Goal: Information Seeking & Learning: Learn about a topic

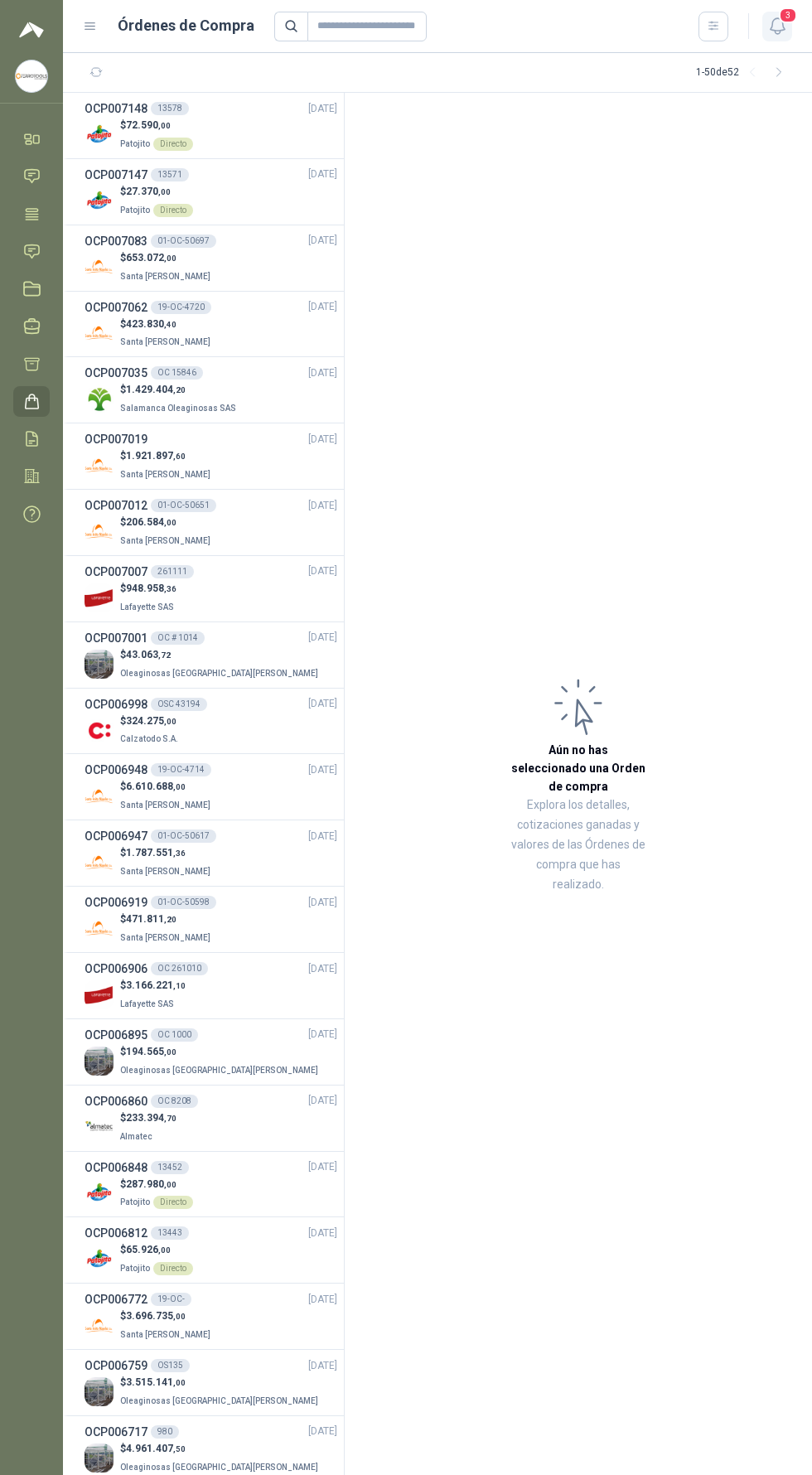
click at [784, 8] on span "3" at bounding box center [789, 15] width 19 height 16
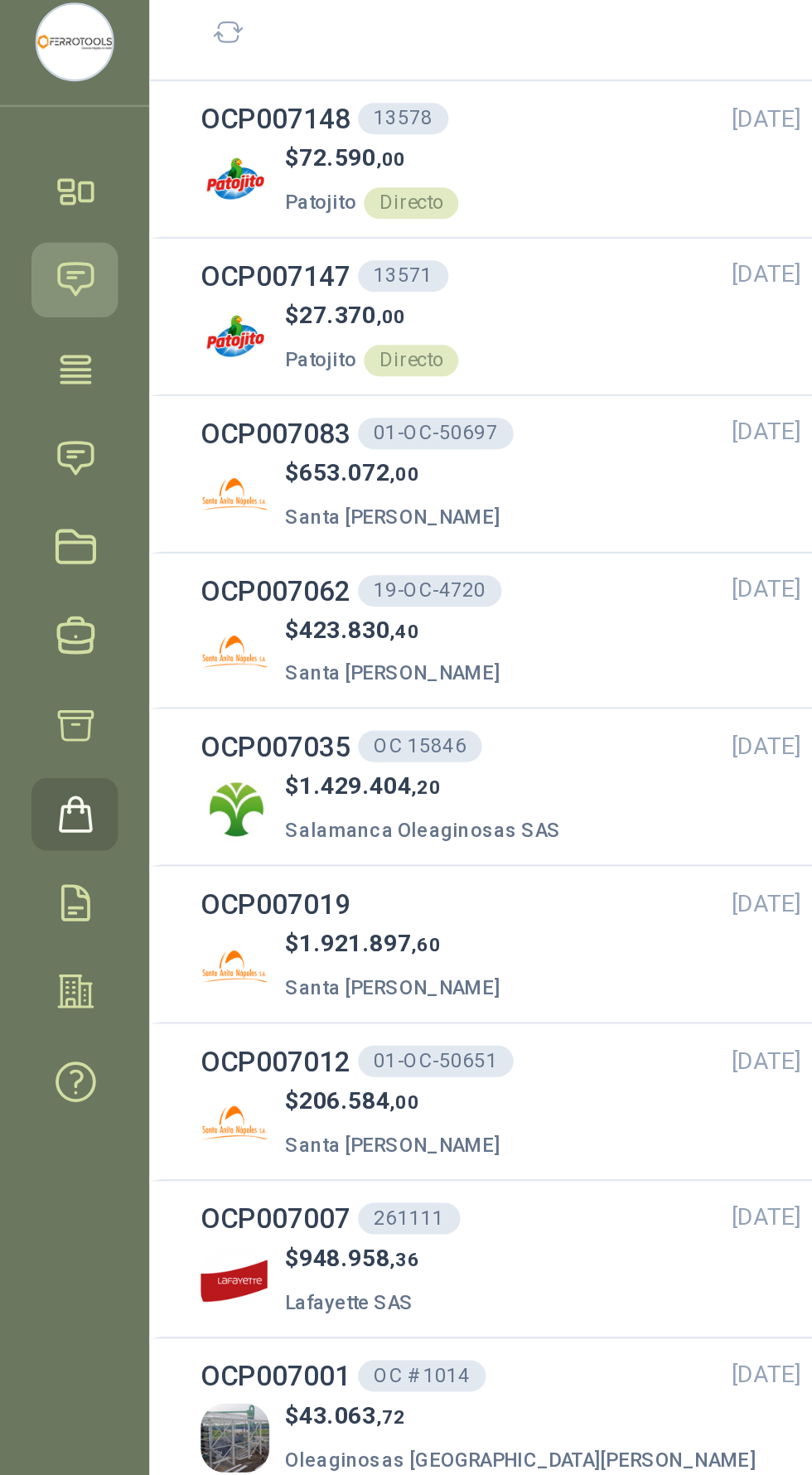
click at [31, 174] on icon at bounding box center [32, 176] width 18 height 18
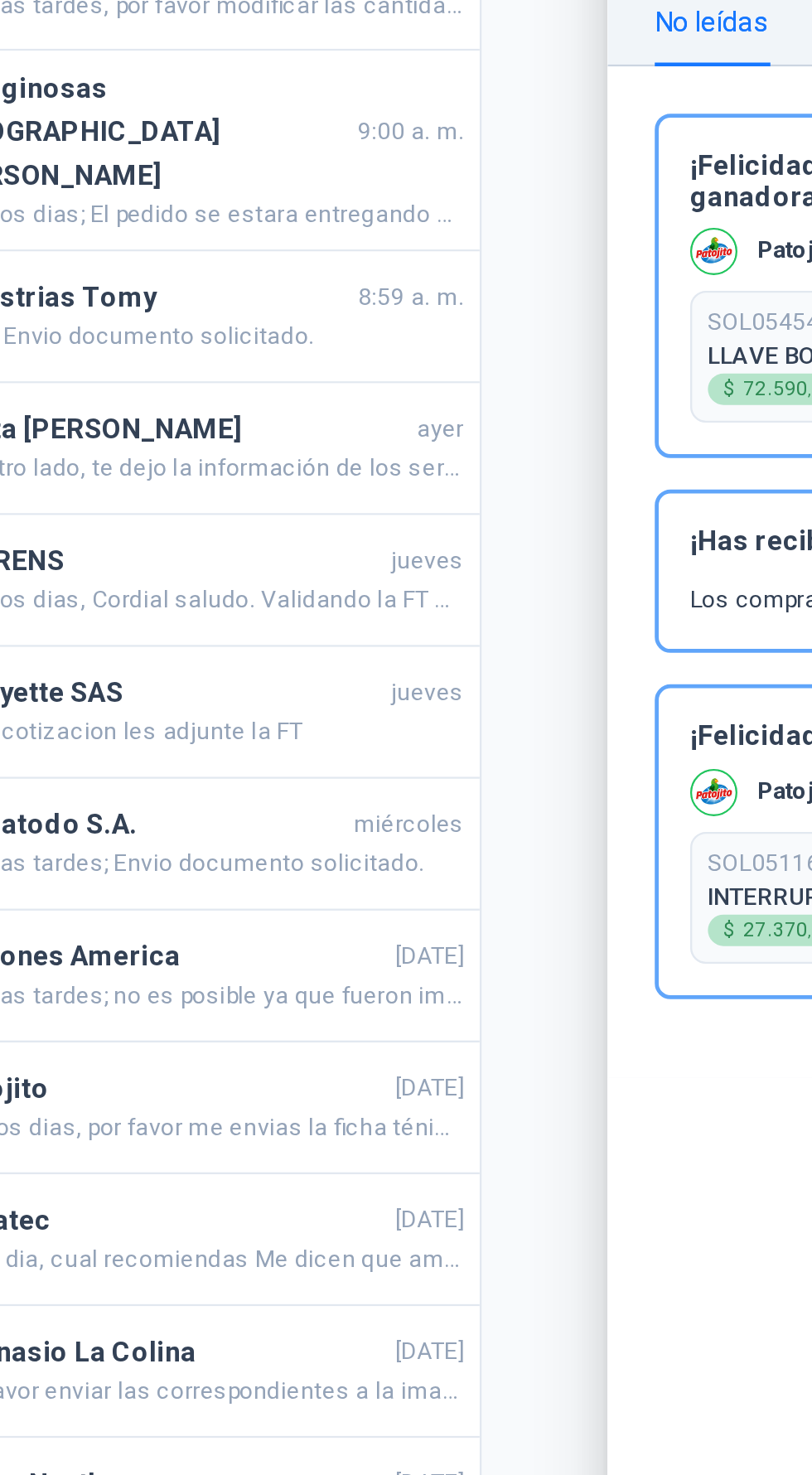
click at [381, 342] on div at bounding box center [438, 764] width 750 height 1422
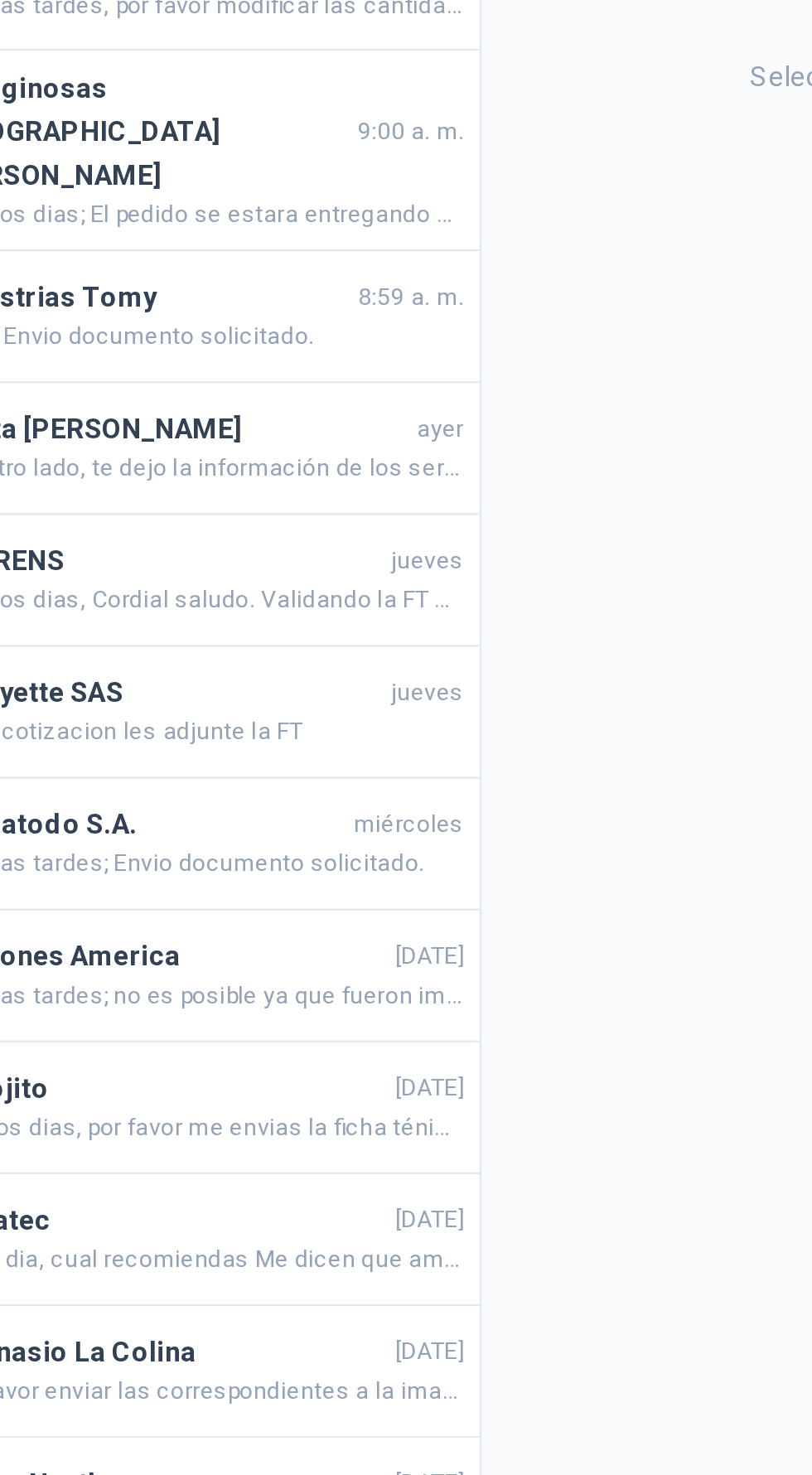
click at [376, 344] on div "No has seleccionado ningún chat Selecciona un chat para ver y enviar mensajes" at bounding box center [578, 764] width 467 height 1422
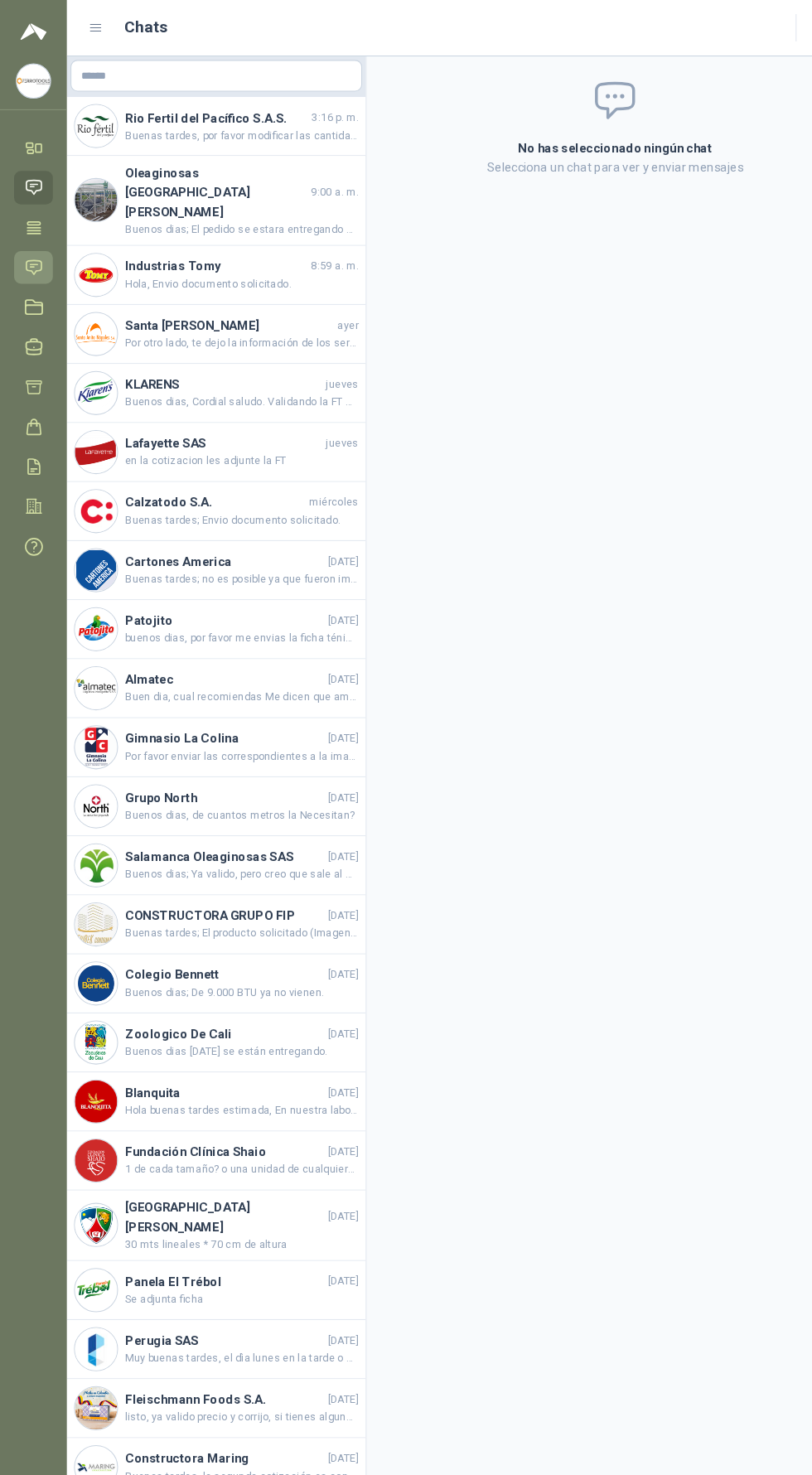
click at [32, 249] on icon at bounding box center [32, 251] width 14 height 13
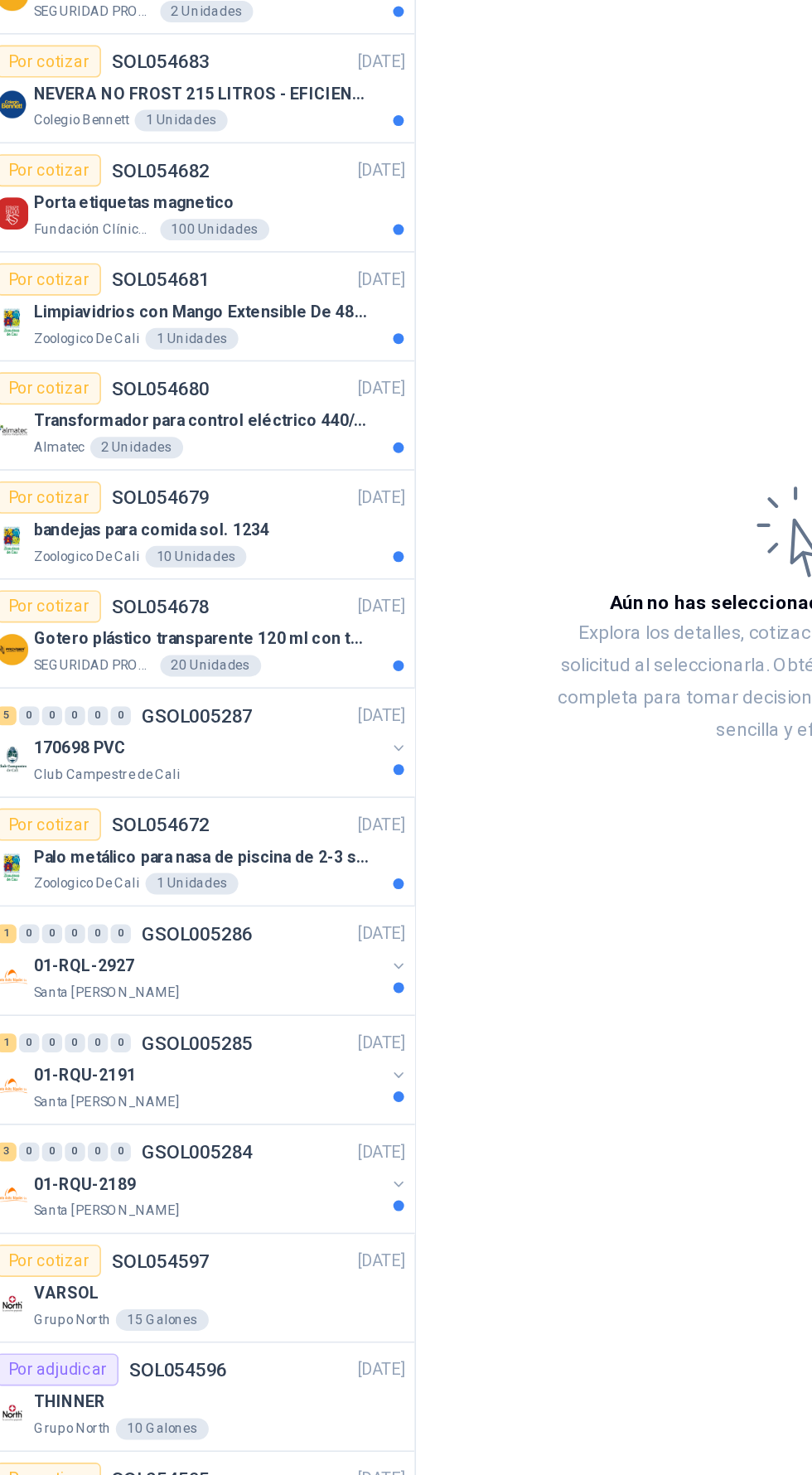
scroll to position [4, 0]
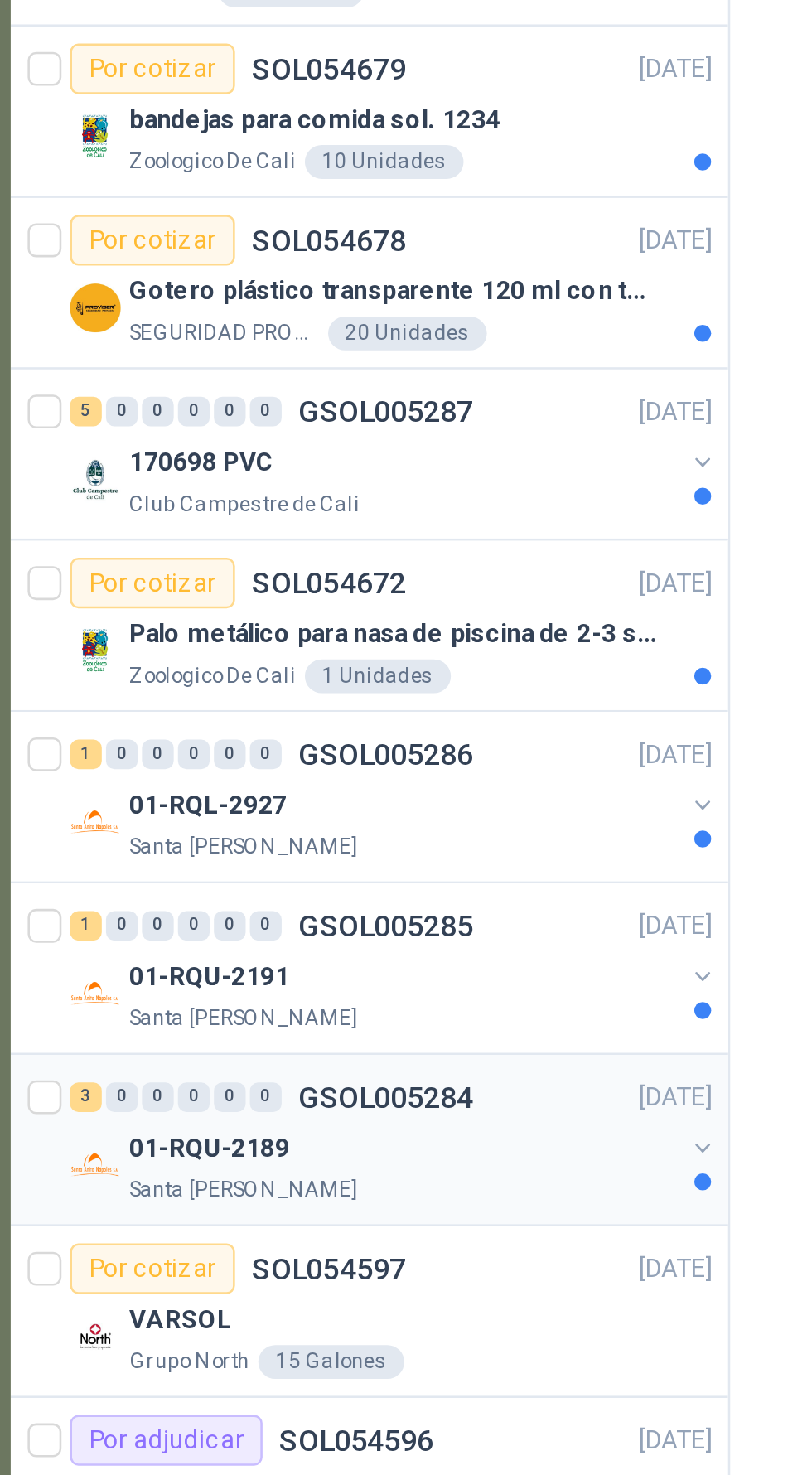
click at [215, 1143] on div "01-RQU-2189" at bounding box center [216, 1138] width 215 height 20
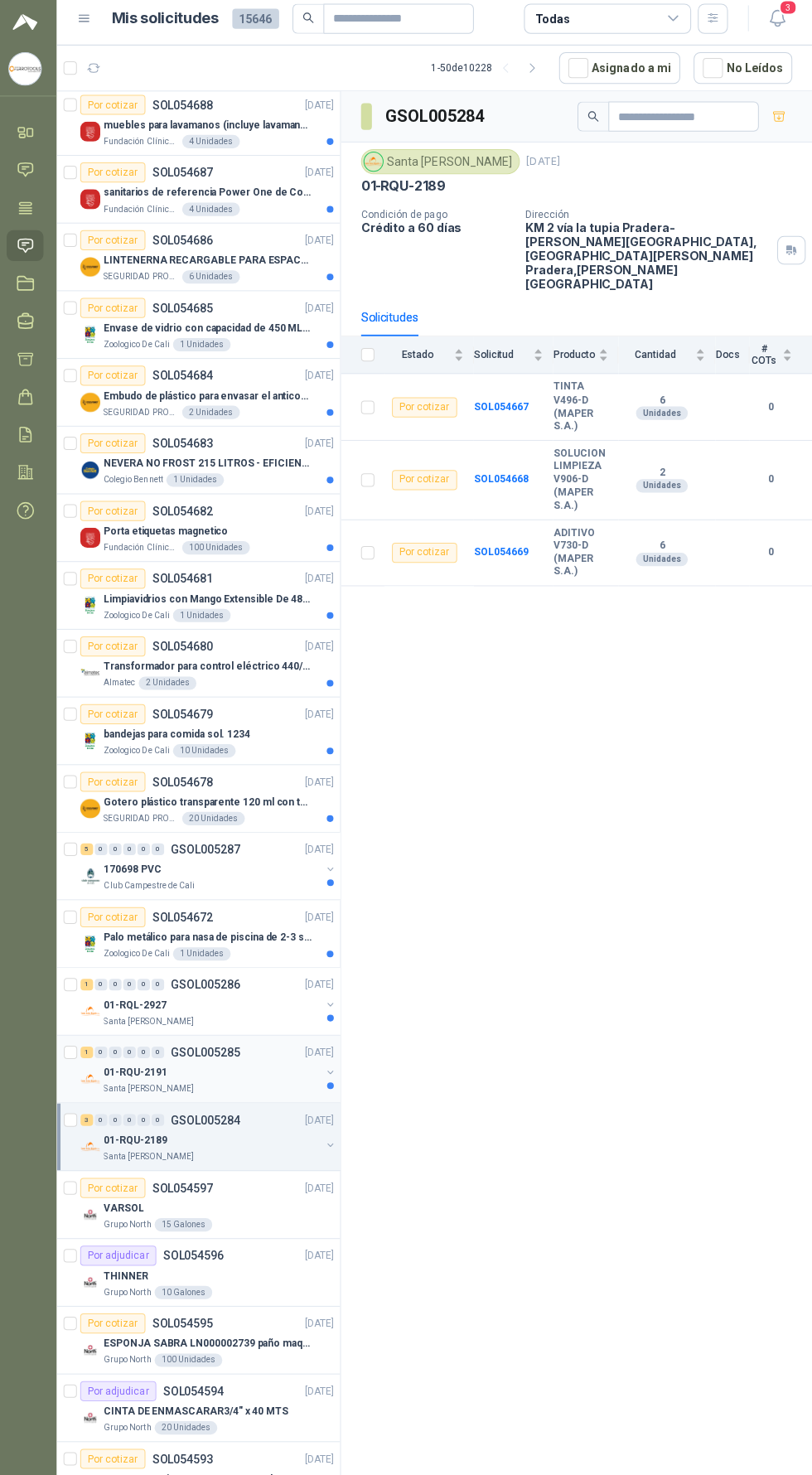
click at [238, 1057] on div "1 0 0 0 0 0 GSOL005285 02/09/25" at bounding box center [213, 1051] width 254 height 20
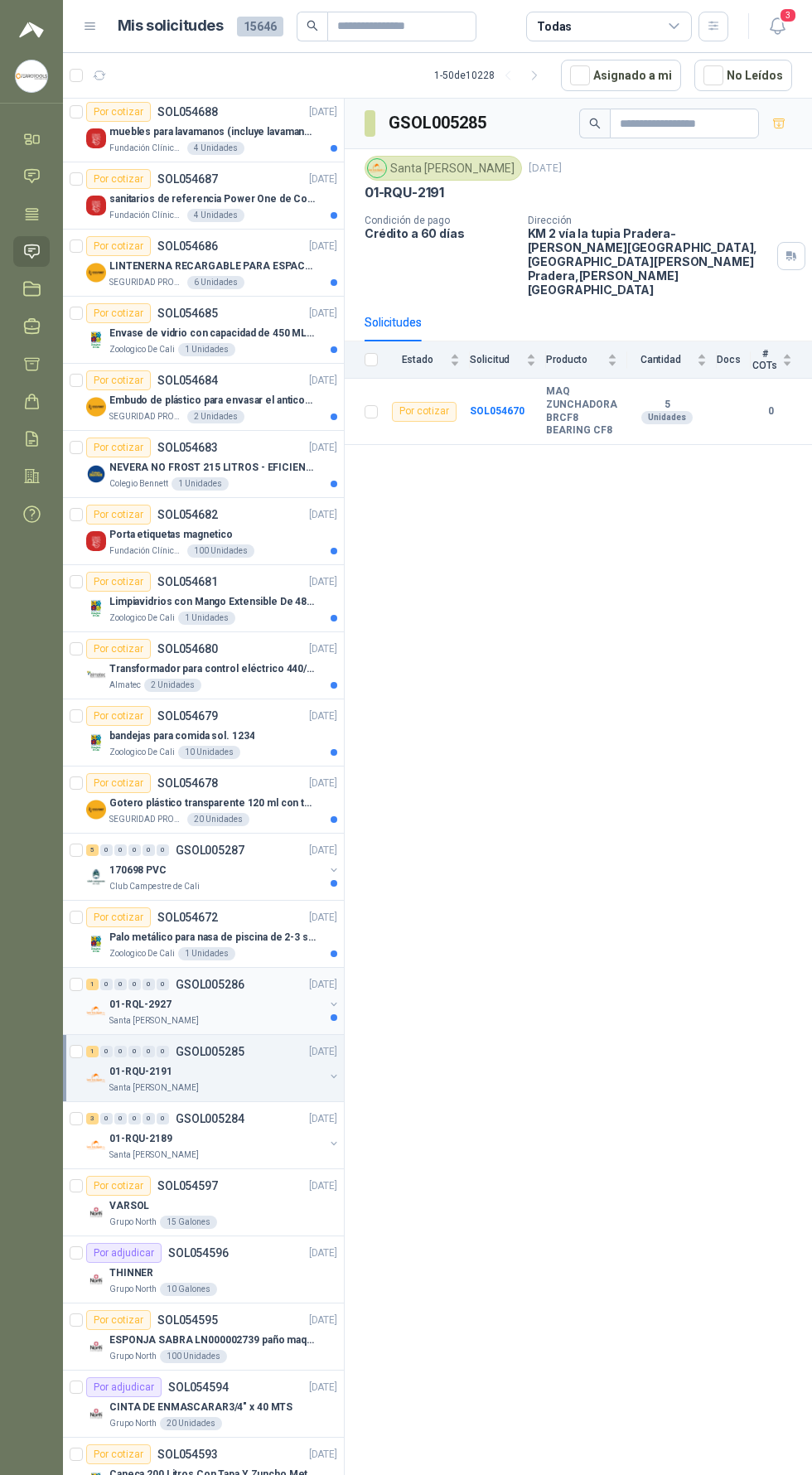
click at [246, 980] on div "1 0 0 0 0 0 GSOL005286 02/09/25" at bounding box center [213, 984] width 254 height 20
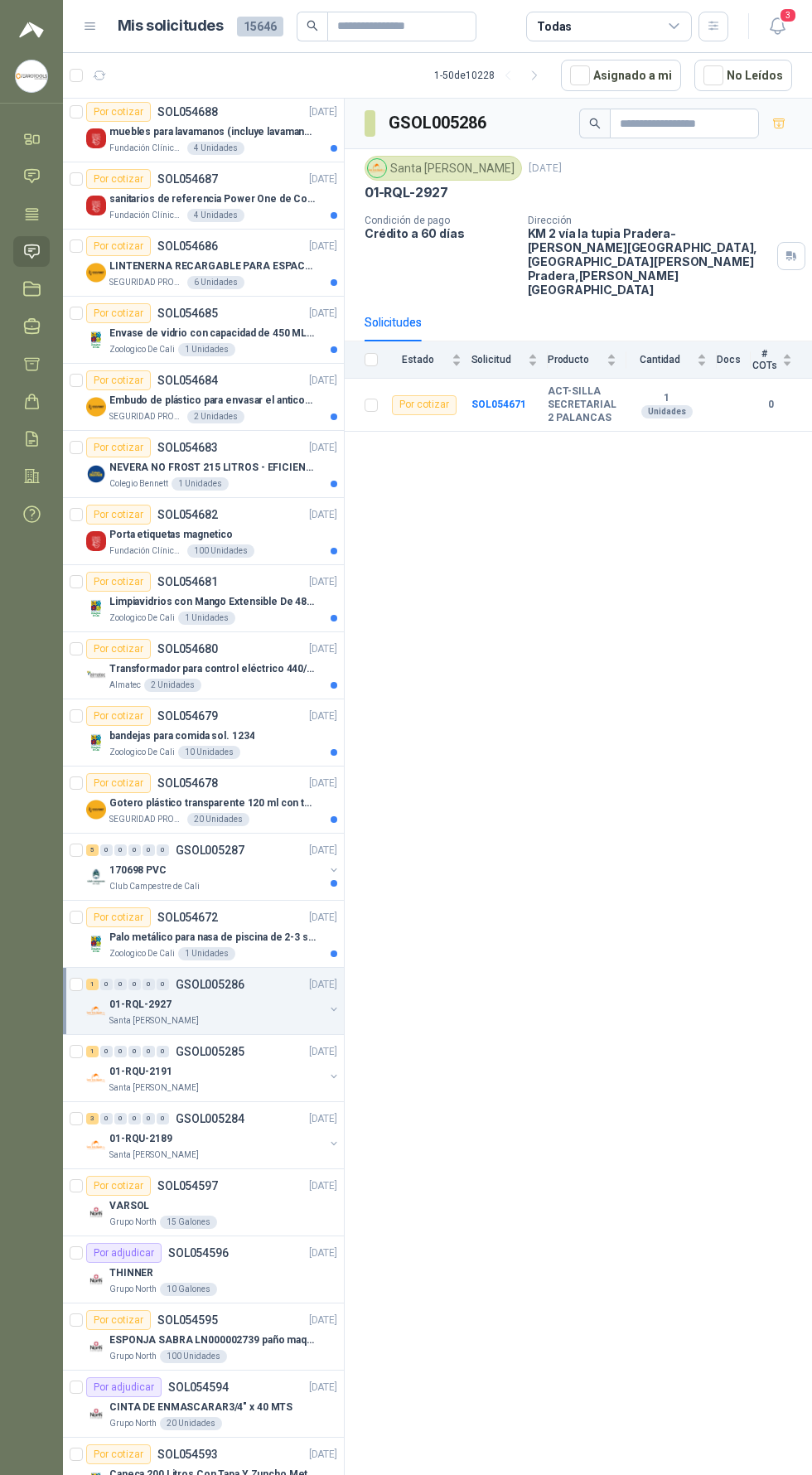
scroll to position [40, 0]
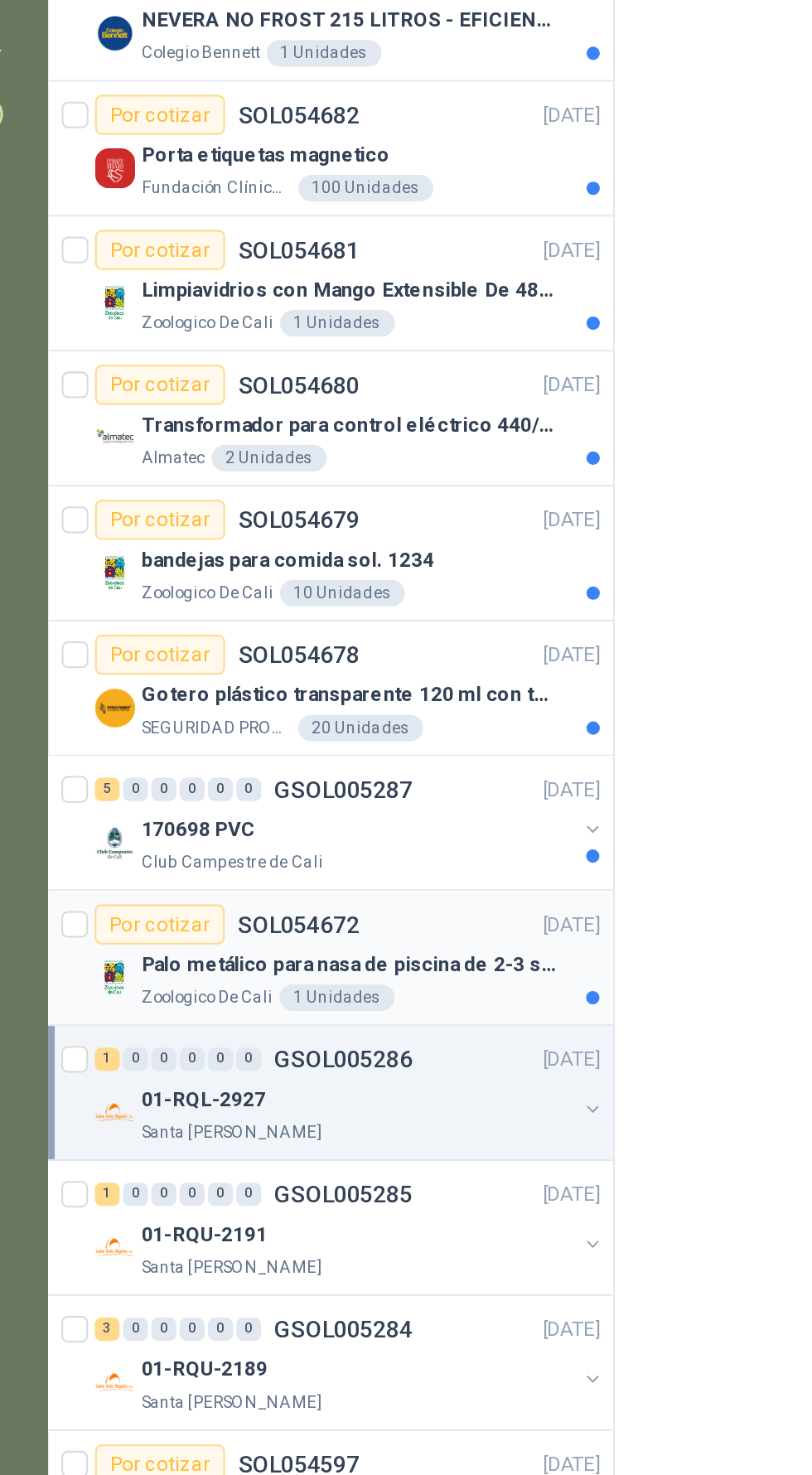
click at [134, 908] on div "Por cotizar" at bounding box center [118, 917] width 64 height 20
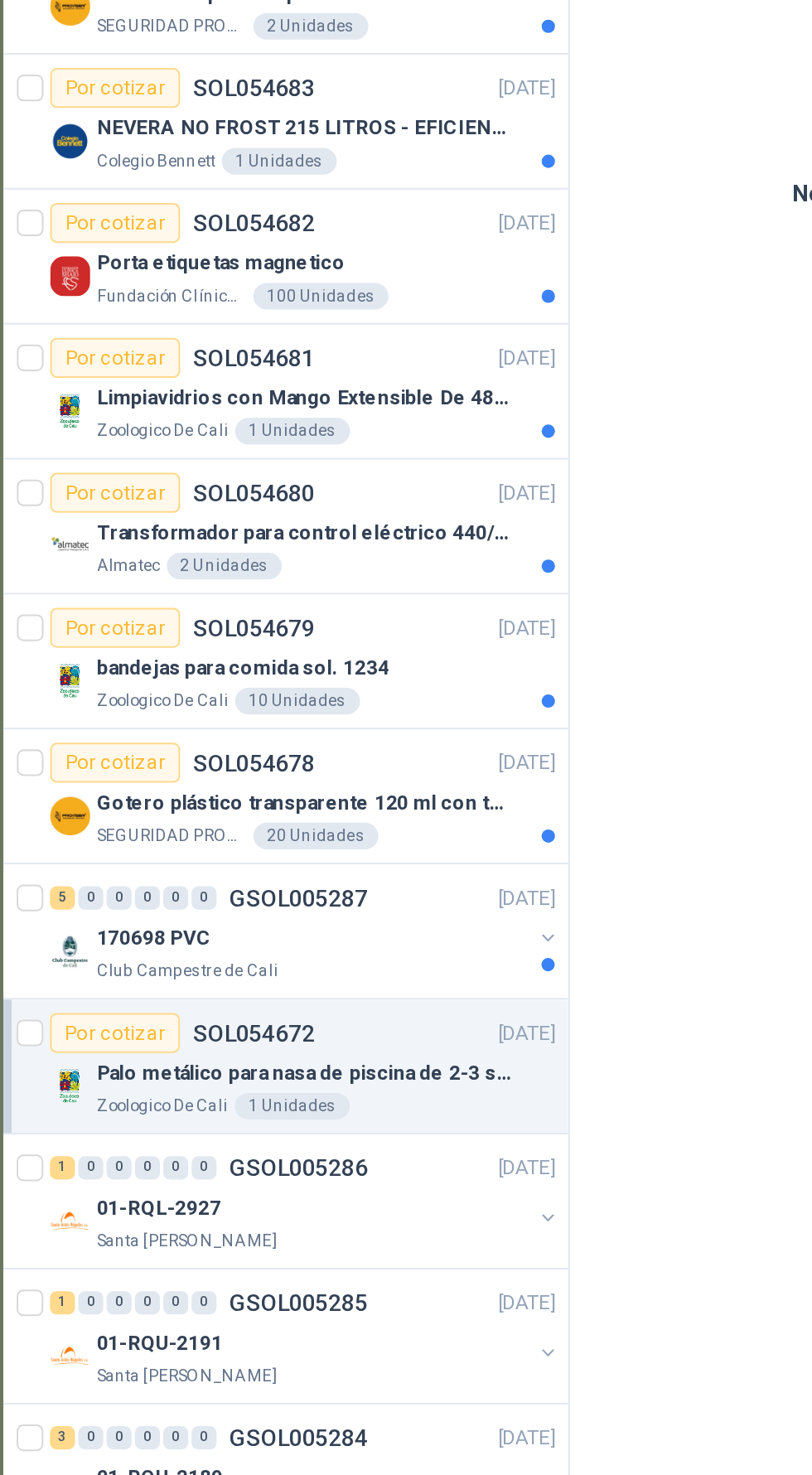
scroll to position [40, 0]
click at [150, 863] on p "170698 PVC" at bounding box center [137, 871] width 57 height 16
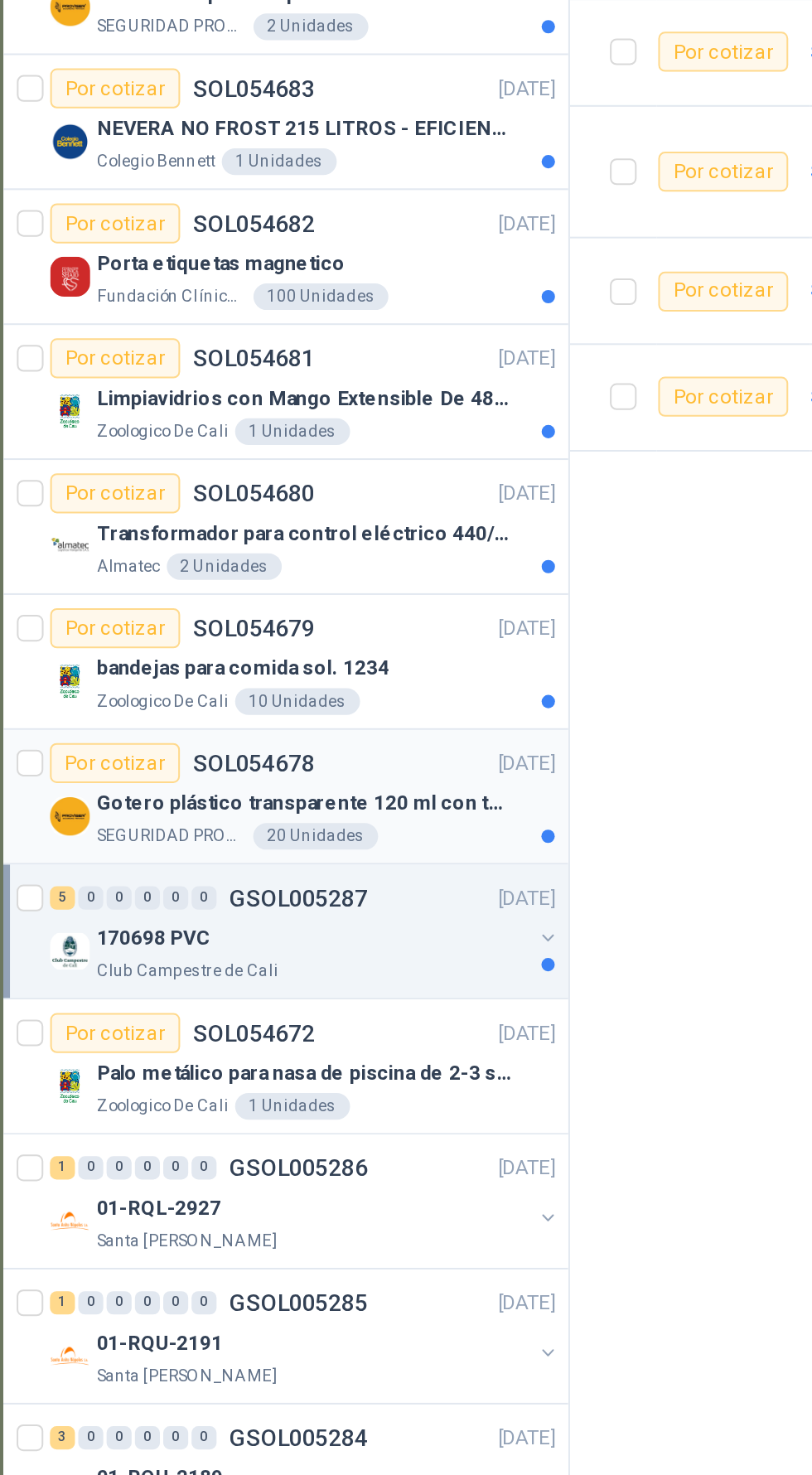
click at [148, 796] on p "Gotero plástico transparente 120 ml con tapa de seguridad" at bounding box center [212, 804] width 207 height 16
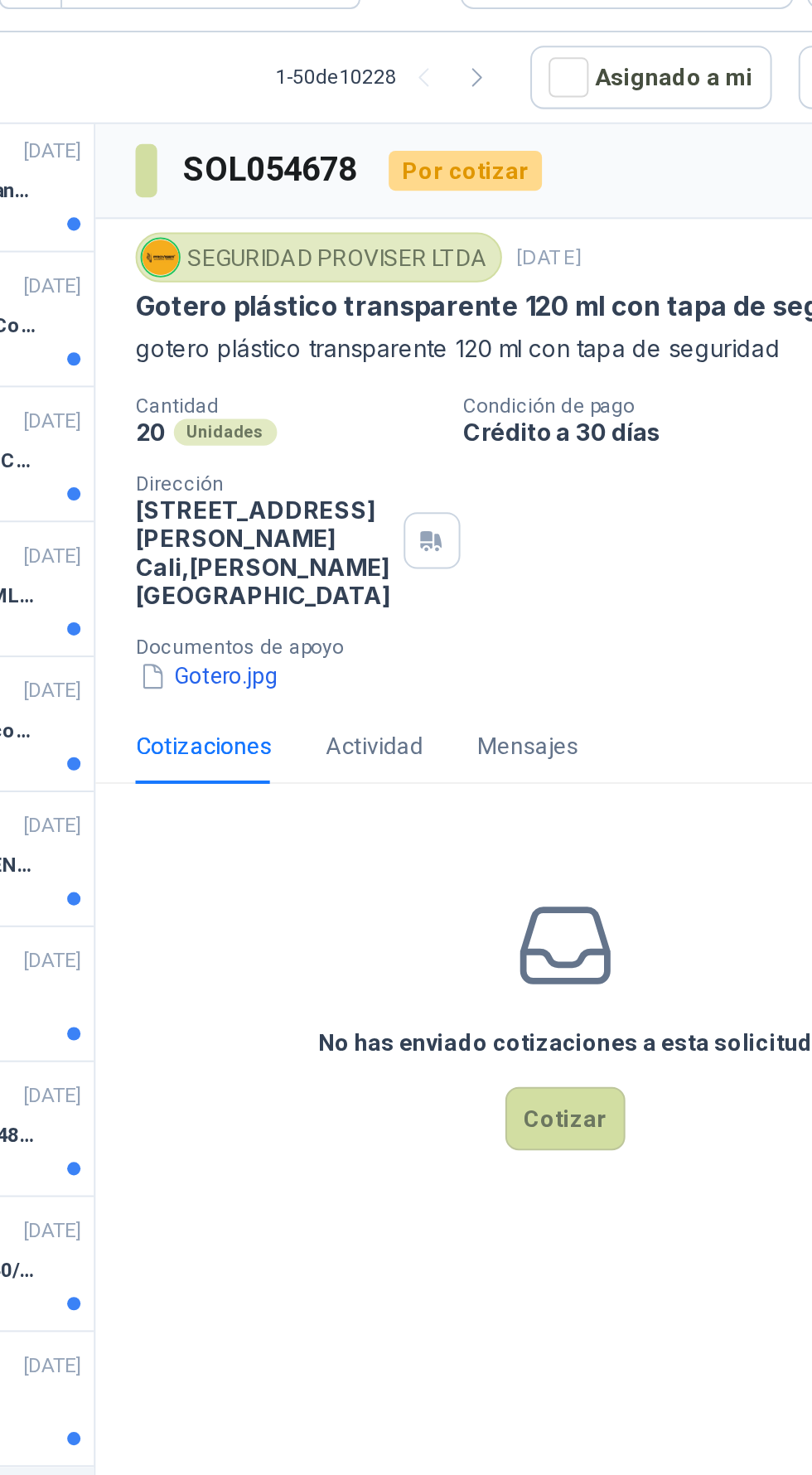
scroll to position [40, 0]
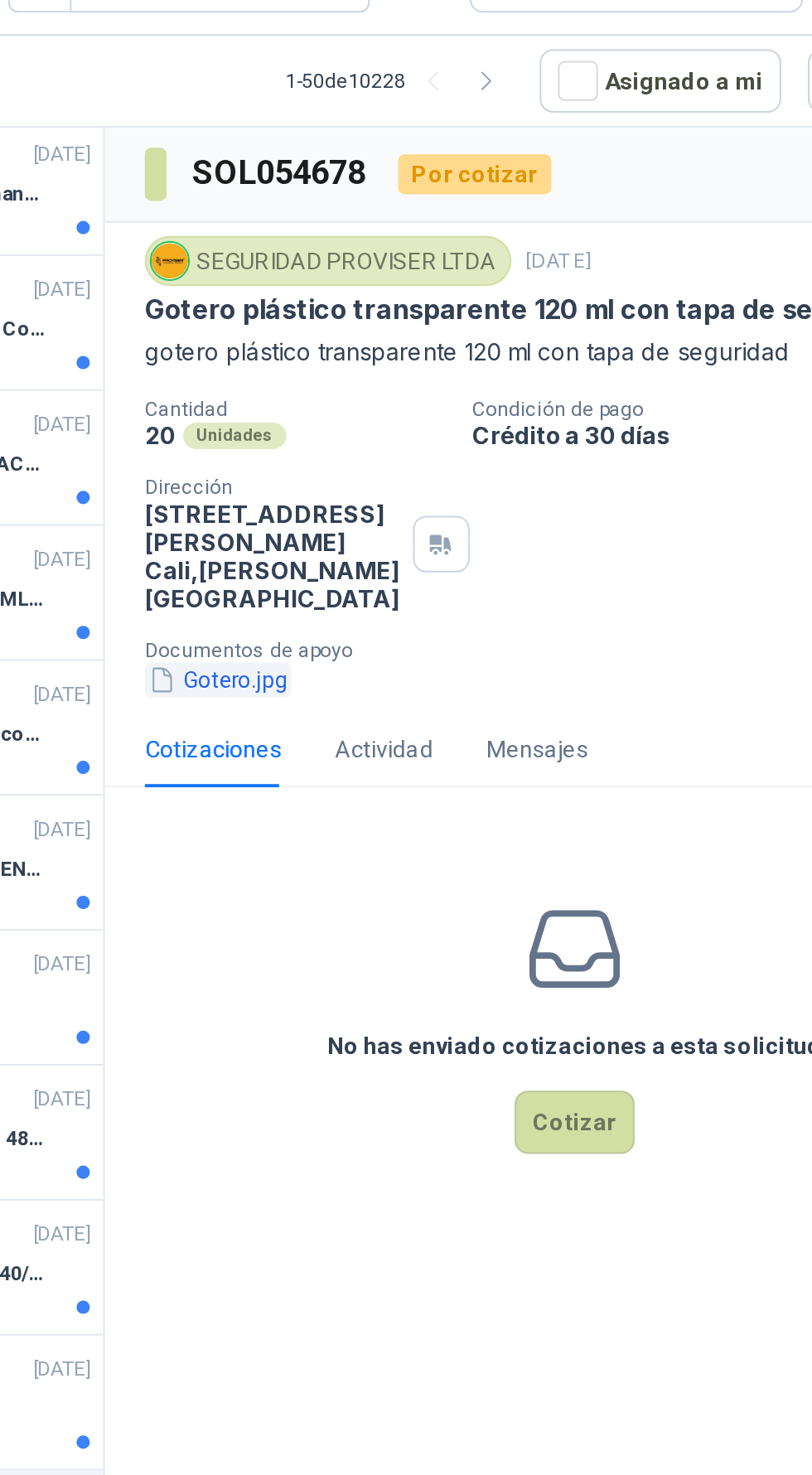
click at [412, 365] on button "Gotero.jpg" at bounding box center [401, 373] width 73 height 18
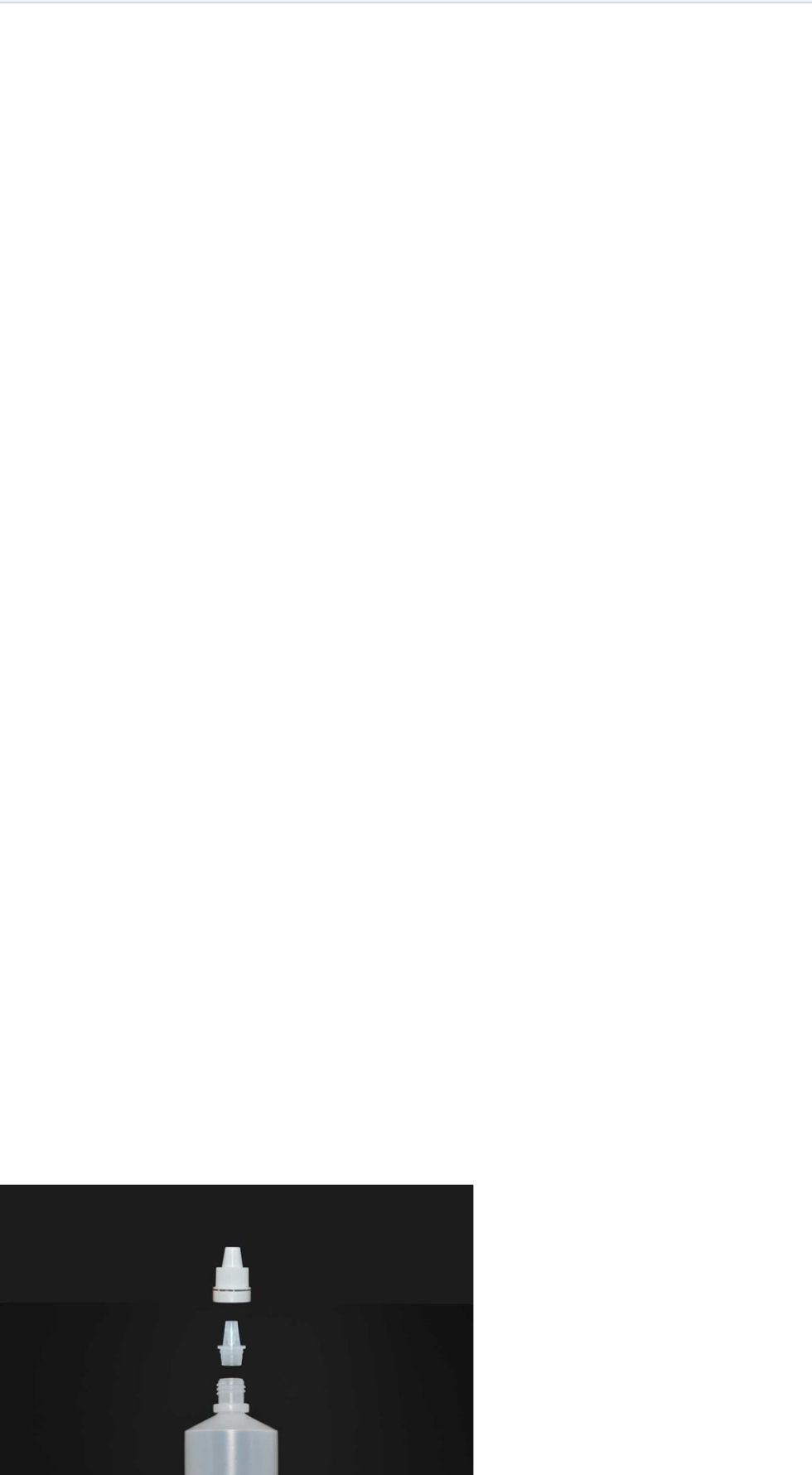
scroll to position [0, 0]
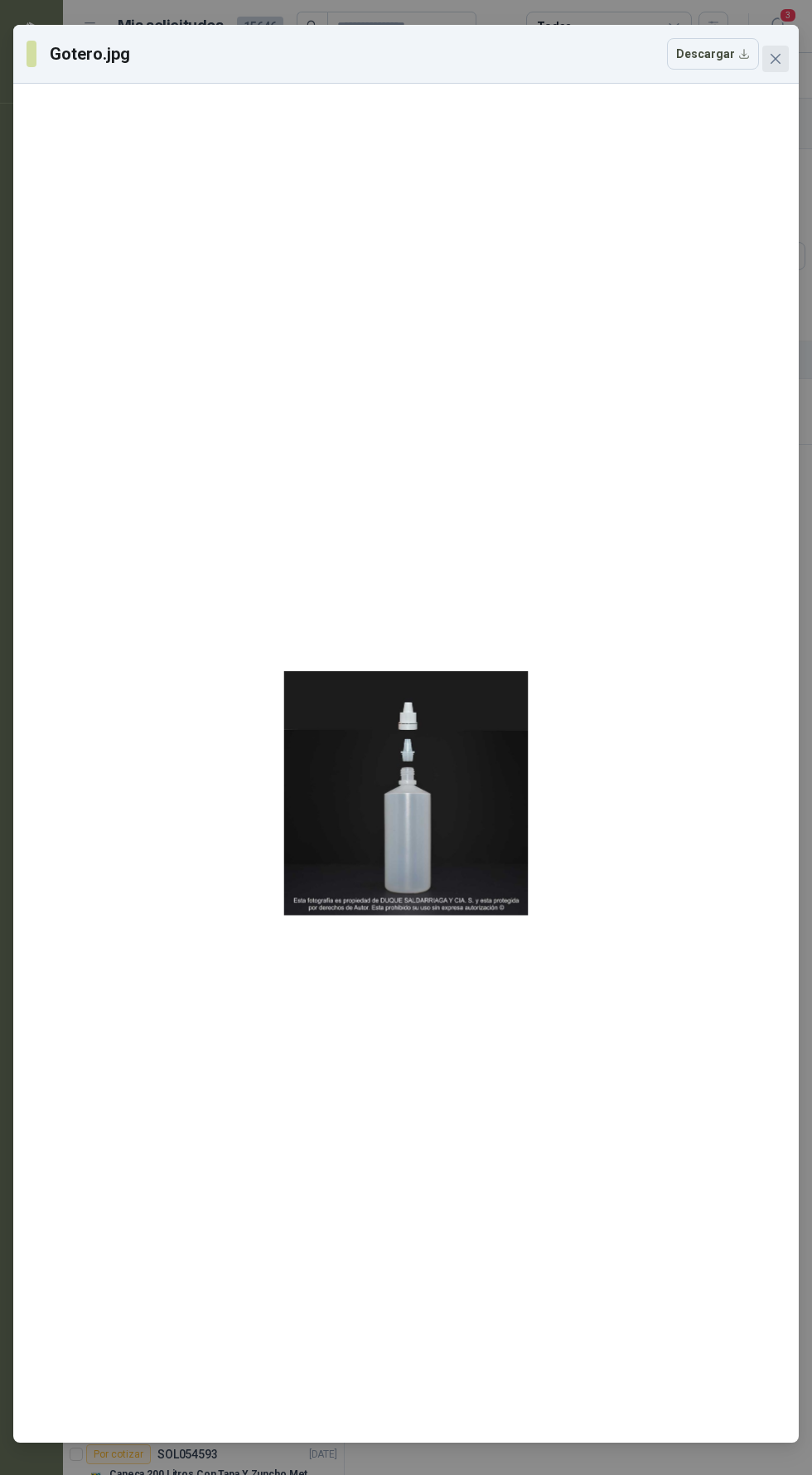
click at [776, 52] on icon "close" at bounding box center [776, 59] width 13 height 13
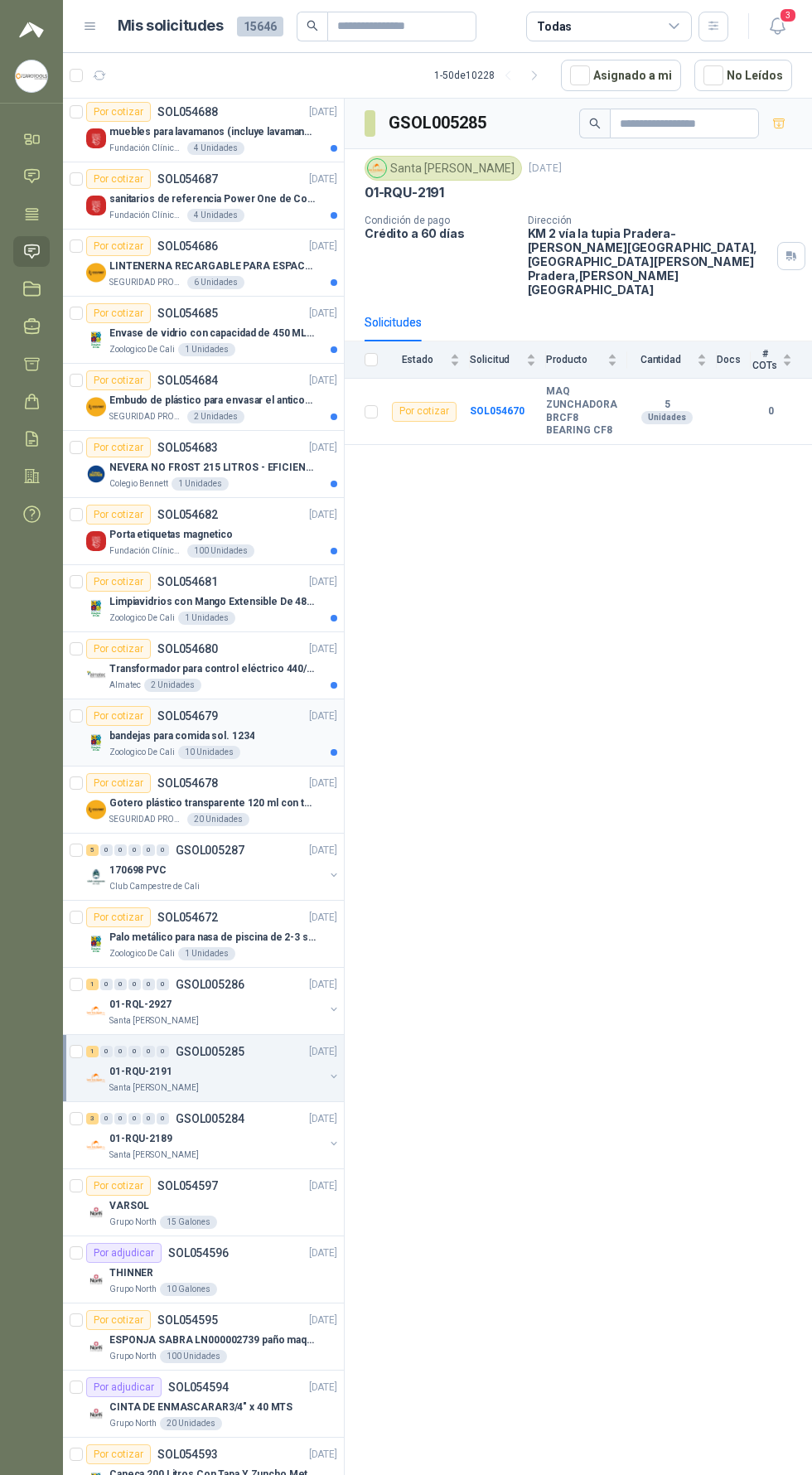
click at [272, 713] on div "Por cotizar SOL054679 02/09/25" at bounding box center [212, 715] width 251 height 20
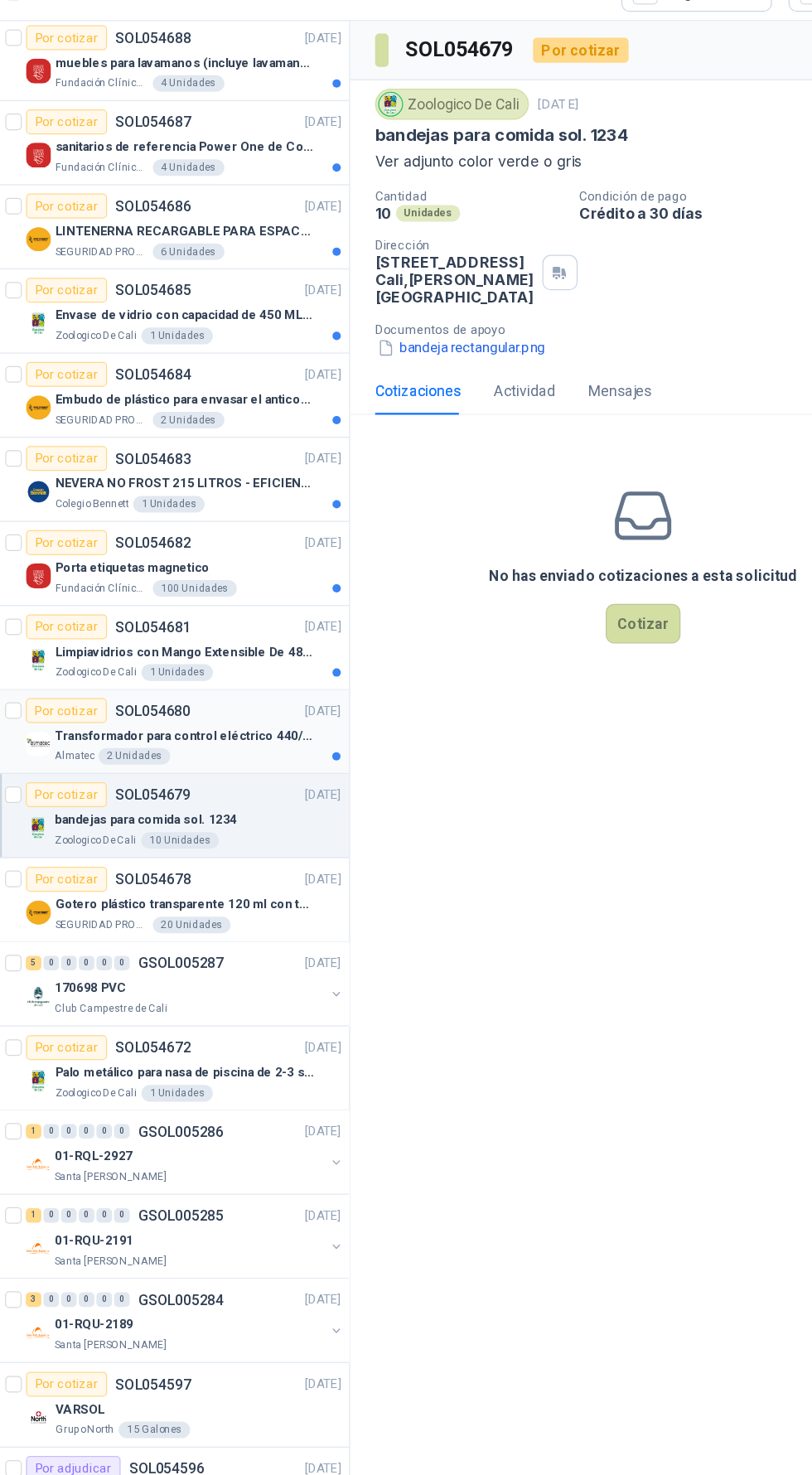
click at [230, 673] on p "Transformador para control eléctrico 440/220/110 - 45O VA." at bounding box center [212, 669] width 207 height 16
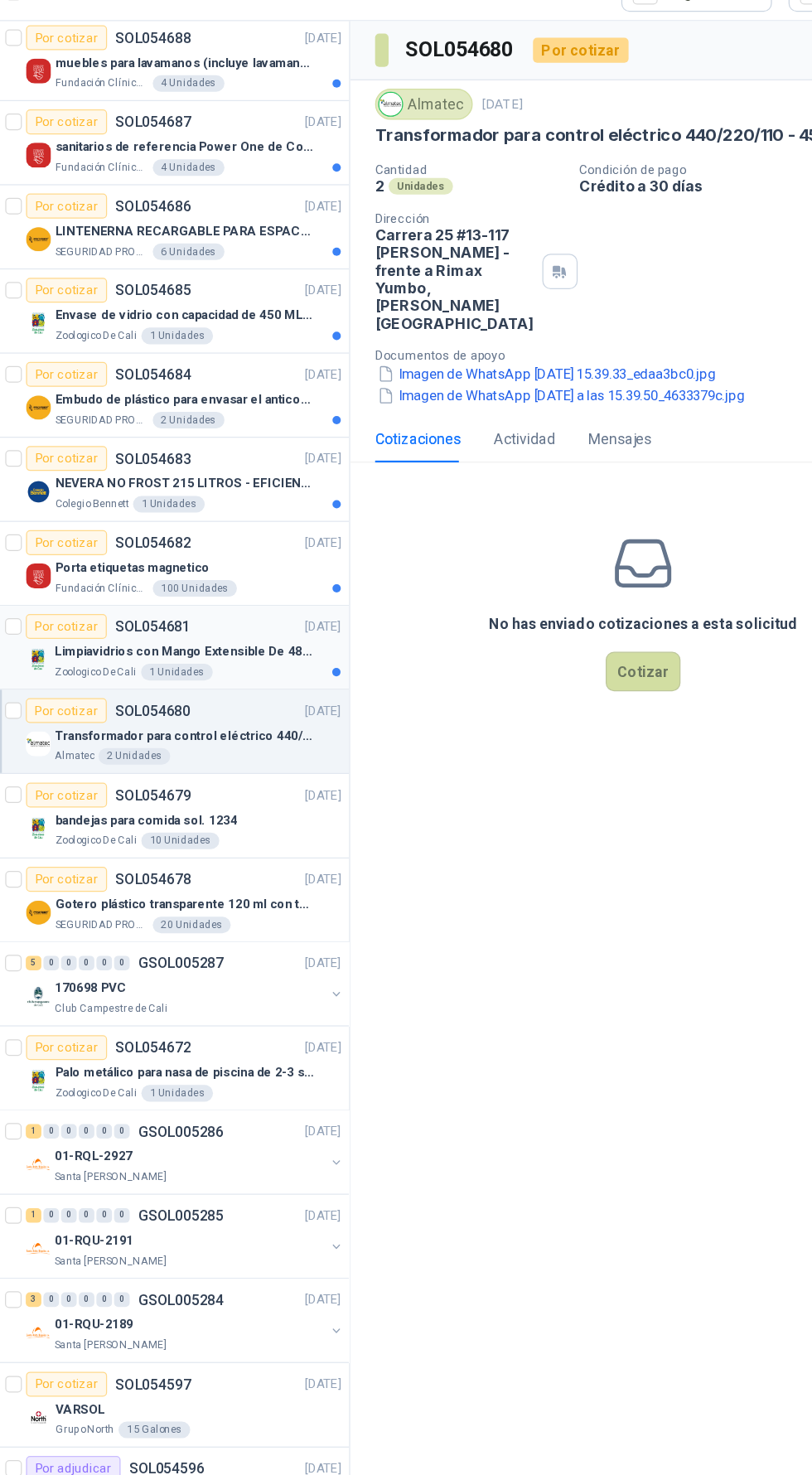
click at [210, 604] on p "Limpiavidrios con Mango Extensible De 48 a 78 cm" at bounding box center [212, 602] width 207 height 16
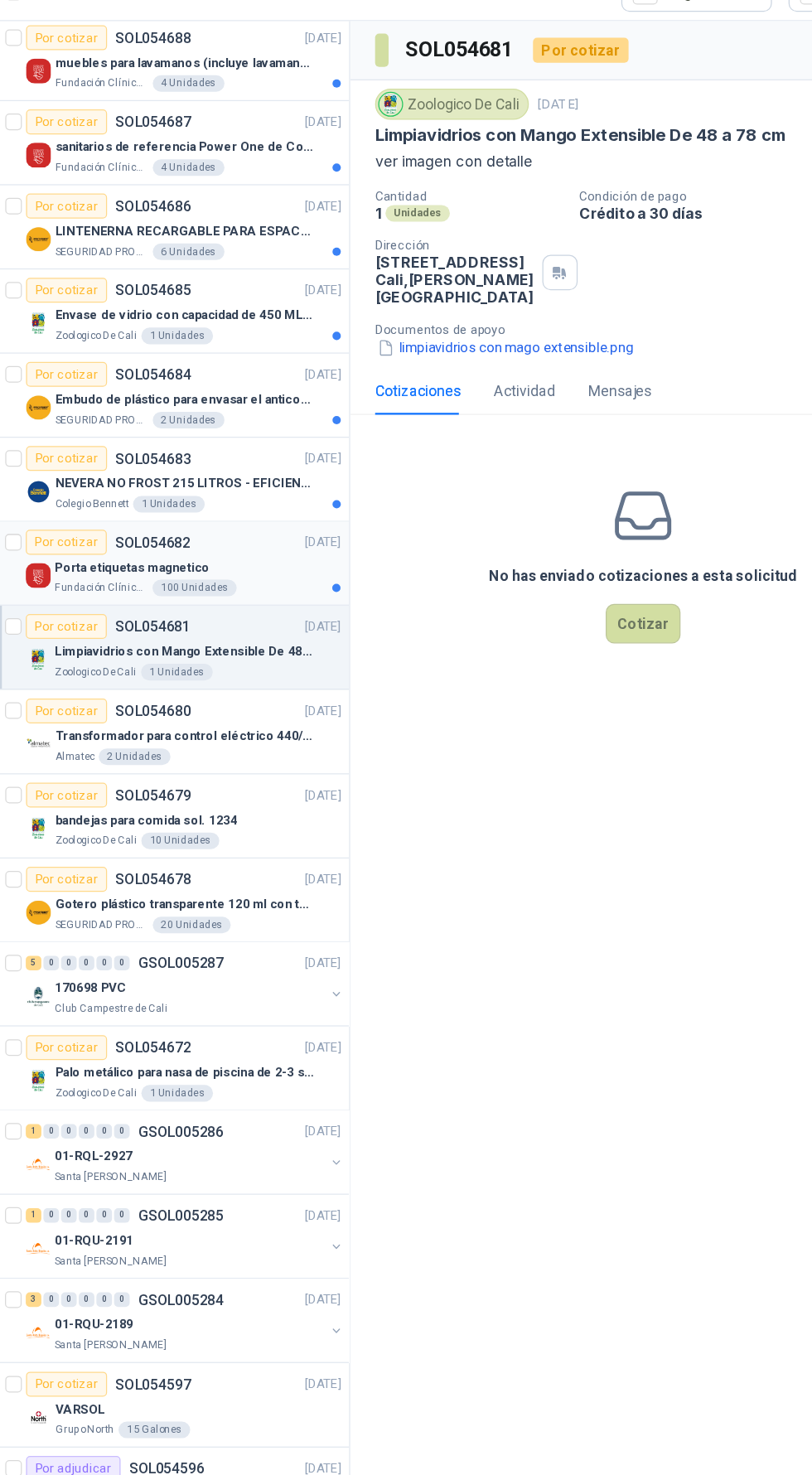
click at [167, 535] on p "Porta etiquetas magnetico" at bounding box center [170, 535] width 124 height 16
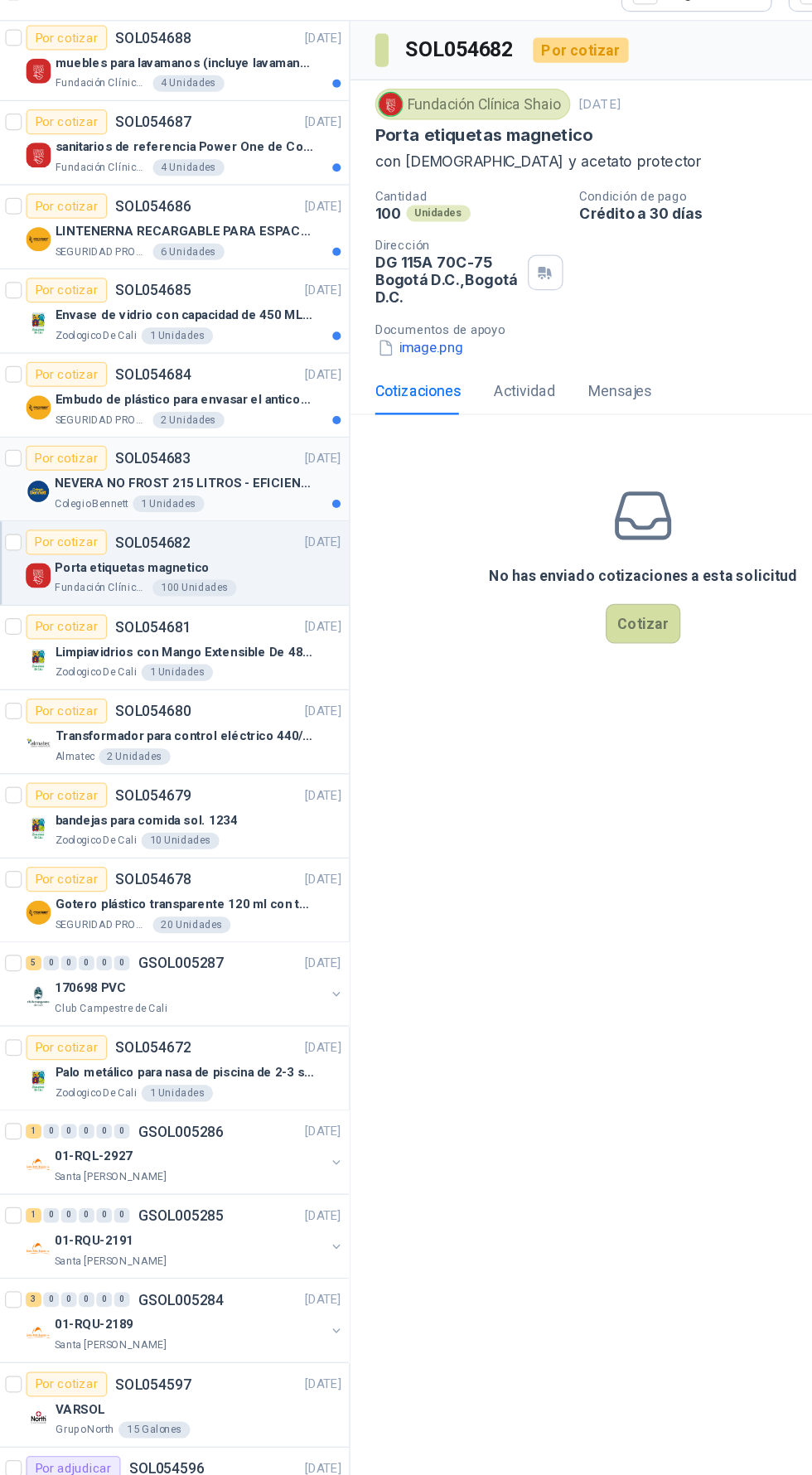
click at [237, 465] on p "NEVERA NO FROST 215 LITROS - EFICIENCIA ENERGETICA A" at bounding box center [212, 467] width 207 height 16
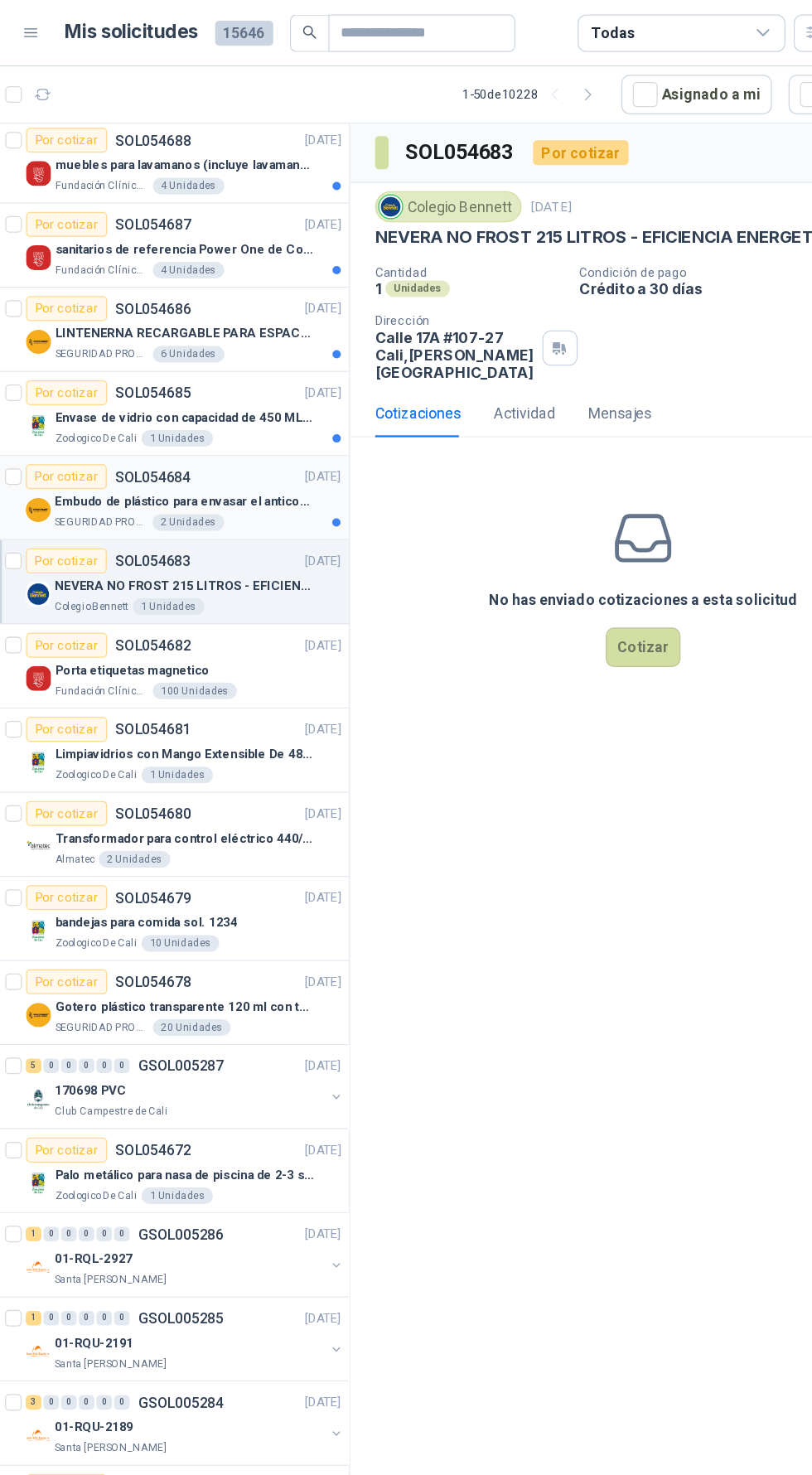
click at [193, 388] on div "Por cotizar SOL054684" at bounding box center [153, 380] width 132 height 20
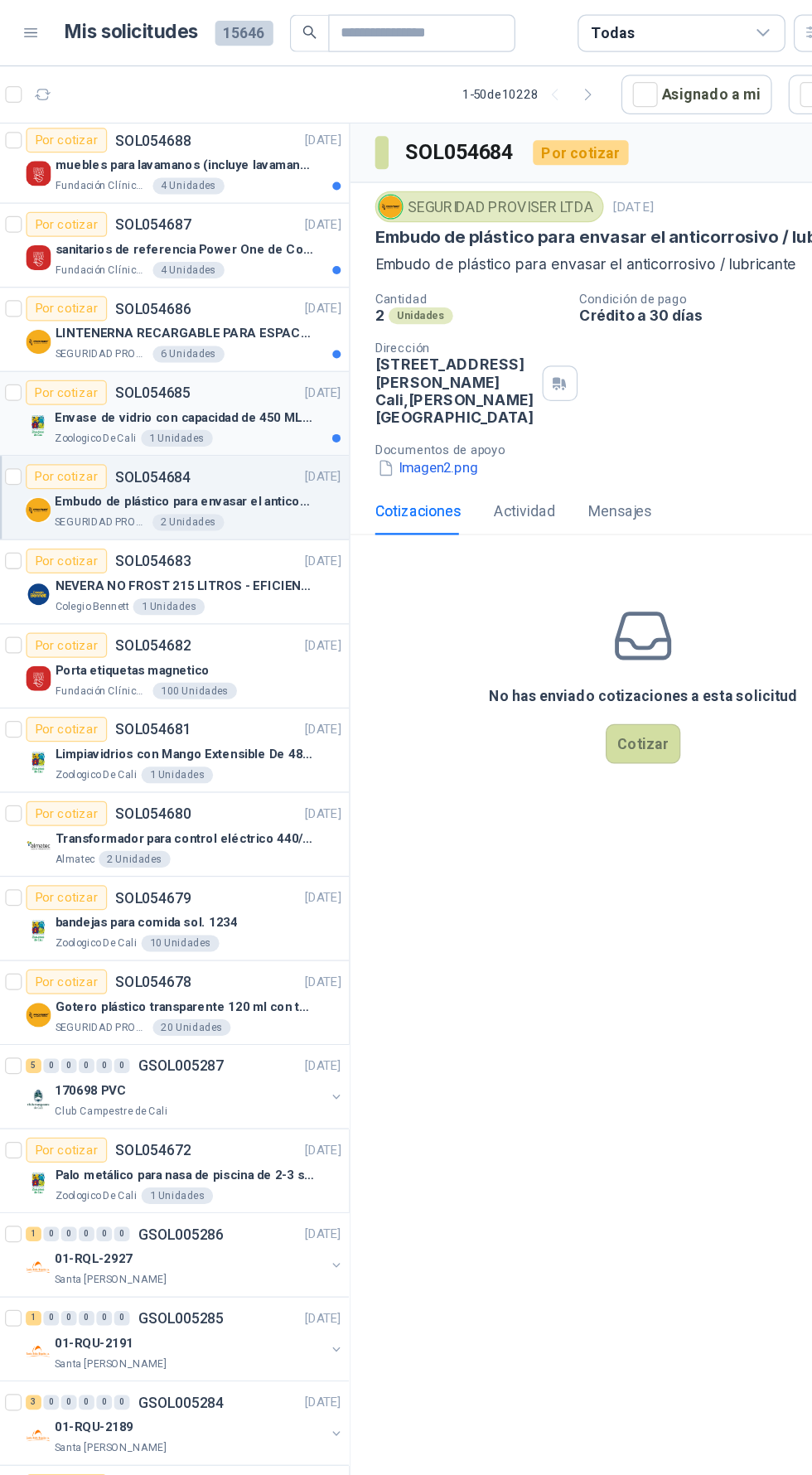
click at [213, 336] on p "Envase de vidrio con capacidad de 450 ML – 9X8X8 CM Caja x 12 unidades" at bounding box center [212, 333] width 207 height 16
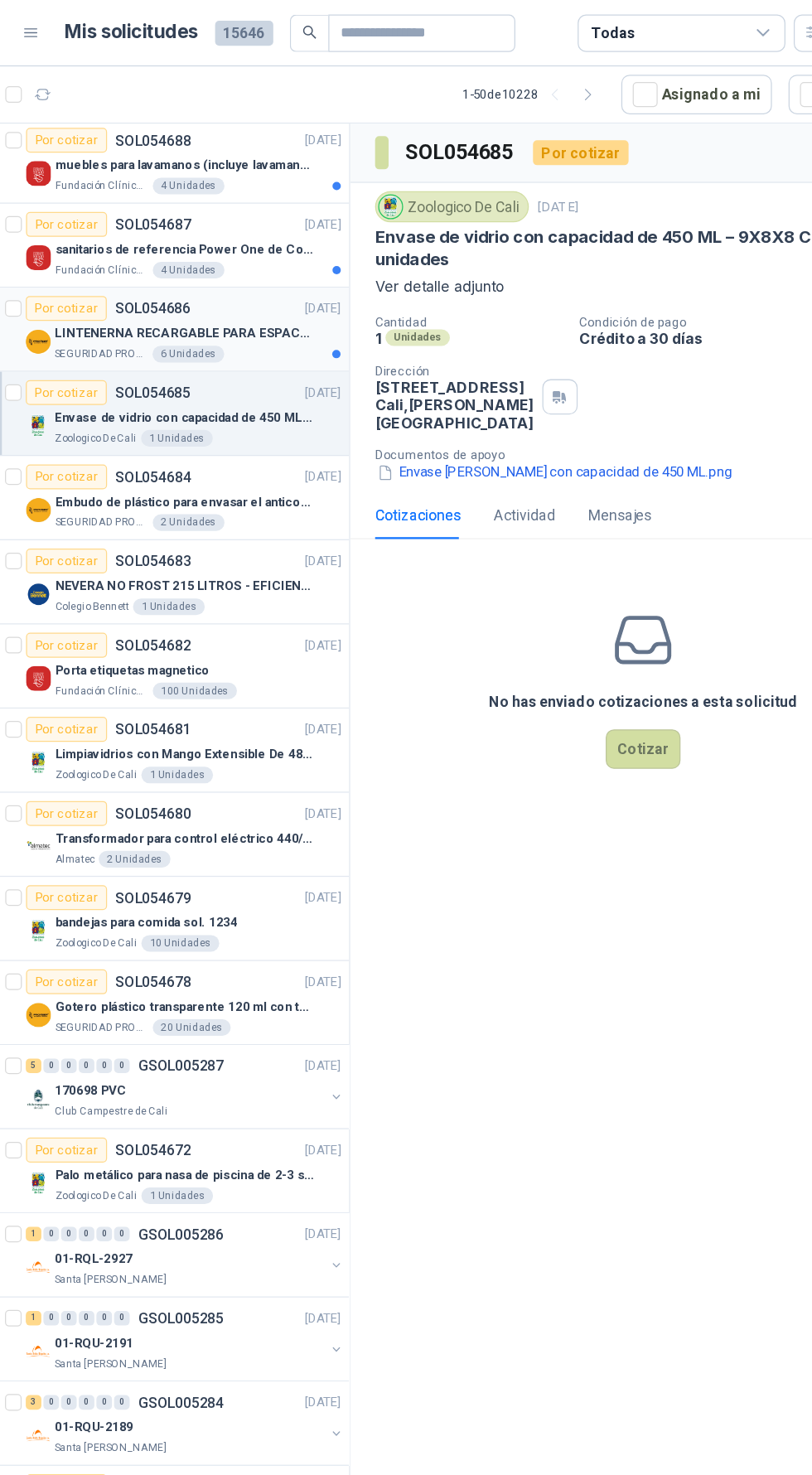
click at [217, 256] on div "LINTENERNA RECARGABLE PARA ESPACIOS ABIERTOS 100-120MTS" at bounding box center [223, 265] width 228 height 20
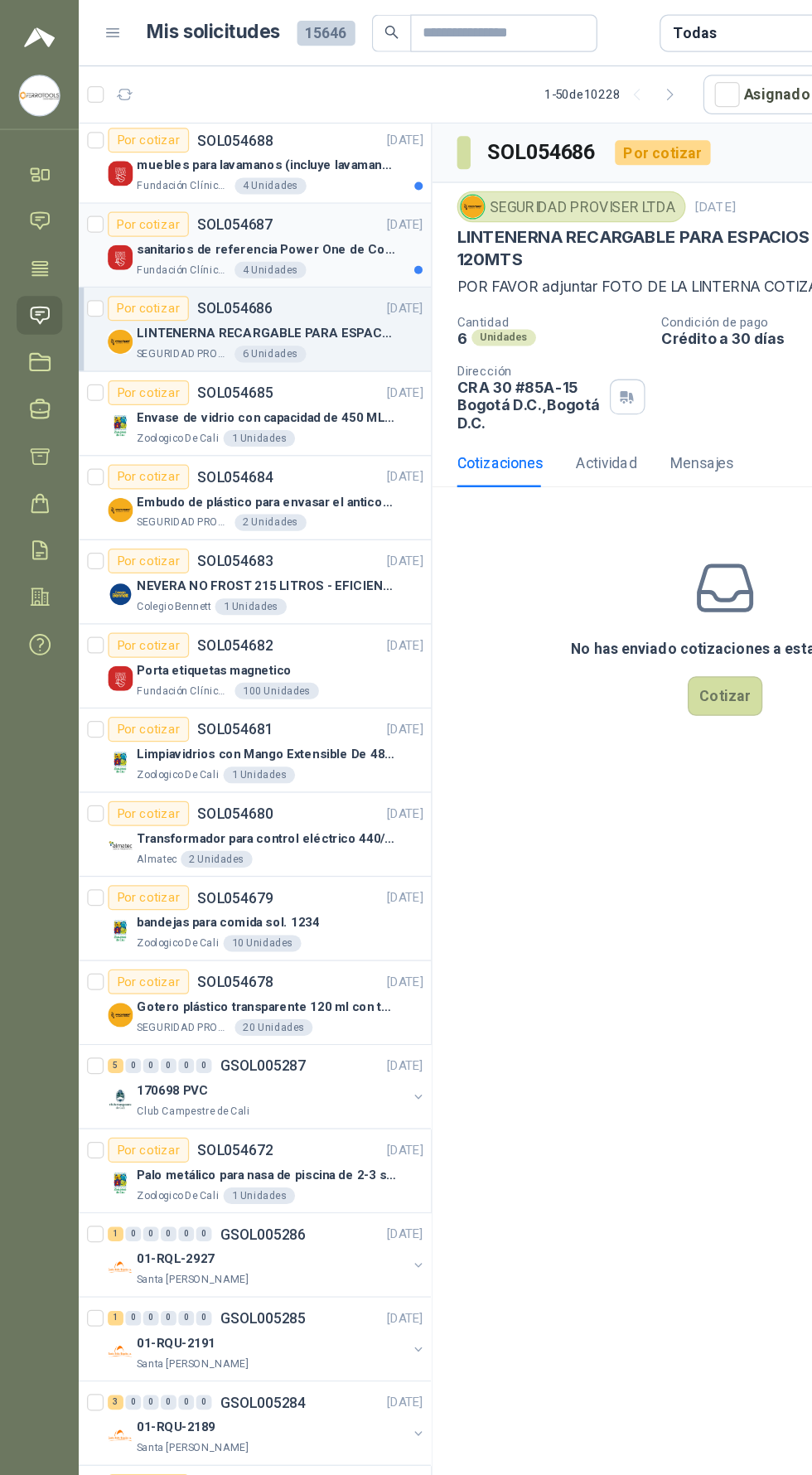
click at [188, 177] on p "SOL054687" at bounding box center [187, 179] width 61 height 11
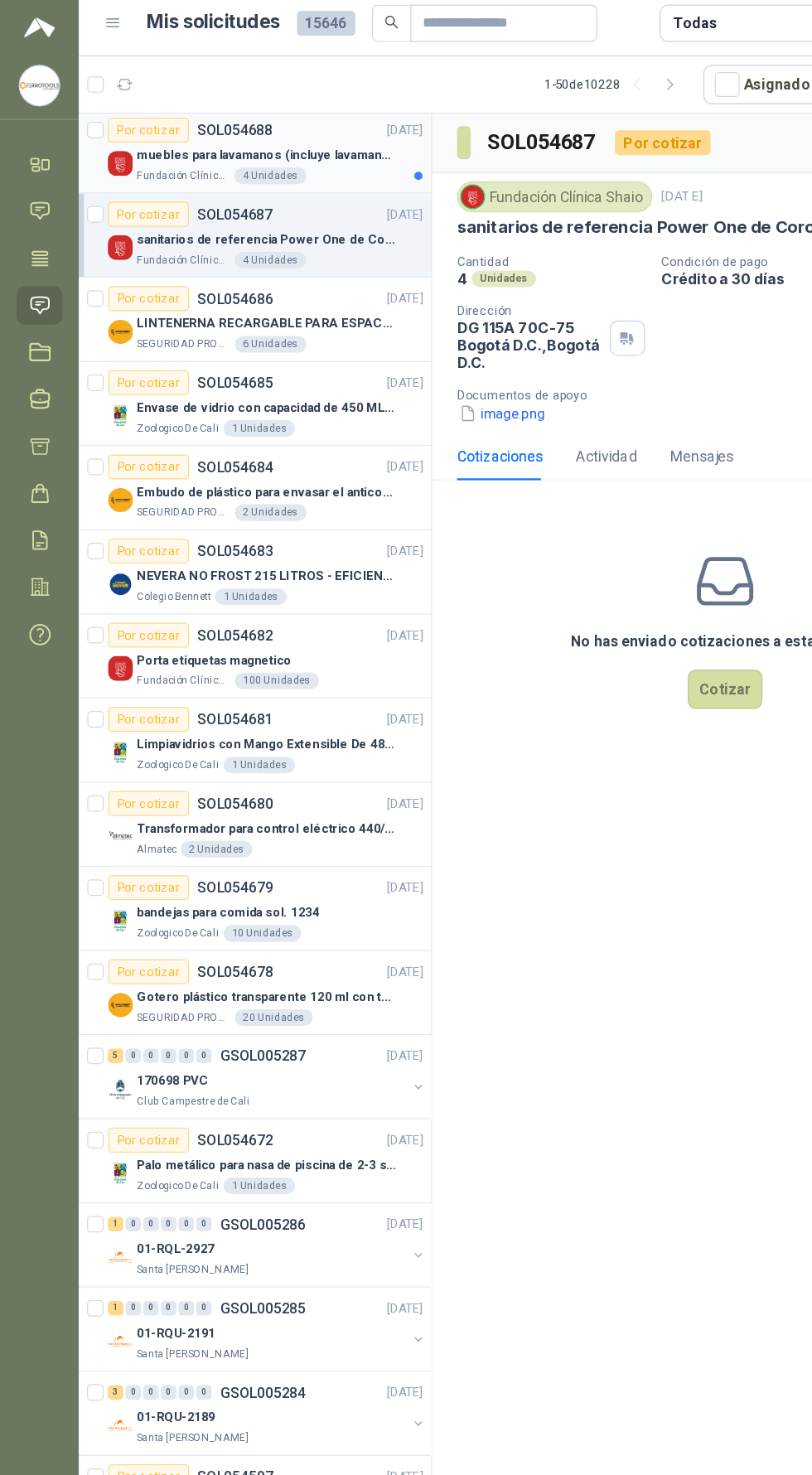
click at [189, 134] on p "muebles para lavamanos (incluye lavamanos)" at bounding box center [212, 132] width 207 height 16
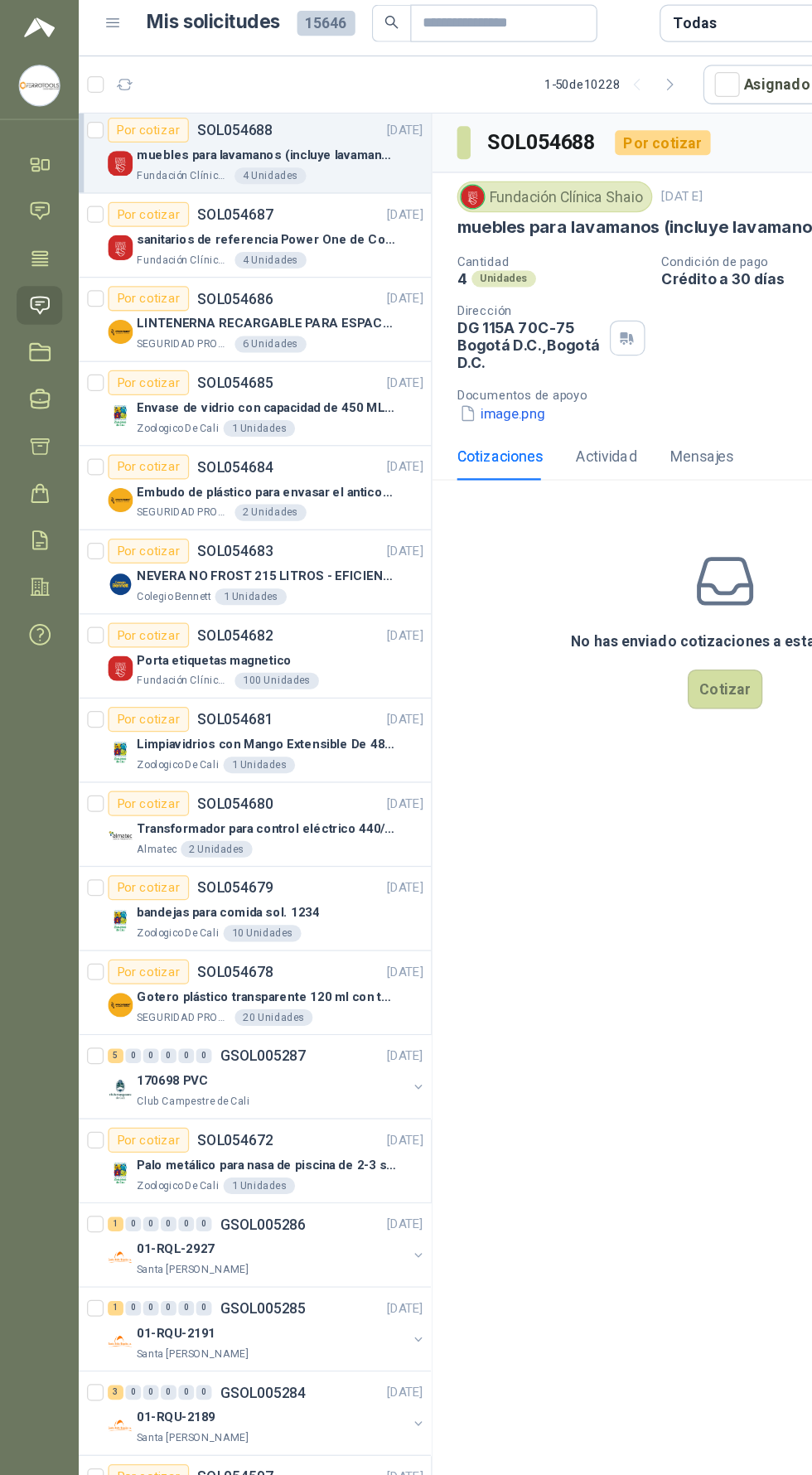
scroll to position [0, 1]
